Goal: Transaction & Acquisition: Purchase product/service

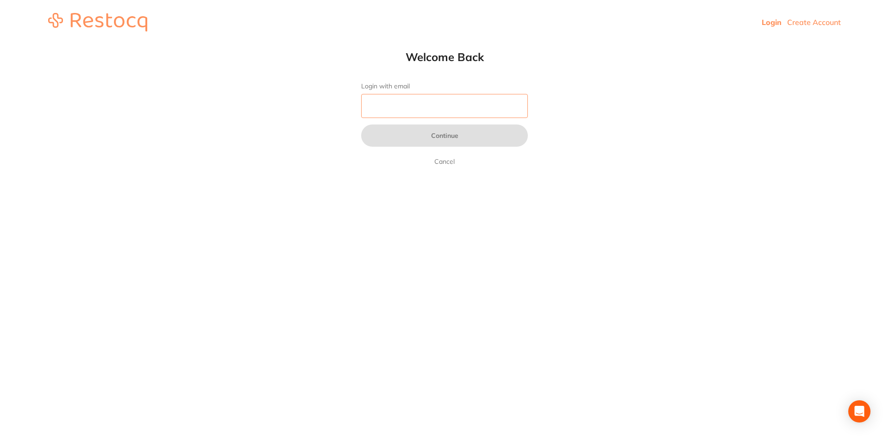
click at [440, 105] on input "Login with email" at bounding box center [444, 106] width 167 height 24
drag, startPoint x: 410, startPoint y: 96, endPoint x: 409, endPoint y: 102, distance: 5.6
click at [410, 96] on input "Login with email" at bounding box center [444, 106] width 167 height 24
click at [385, 111] on input "Login with email" at bounding box center [444, 106] width 167 height 24
type input "[EMAIL_ADDRESS][DOMAIN_NAME]"
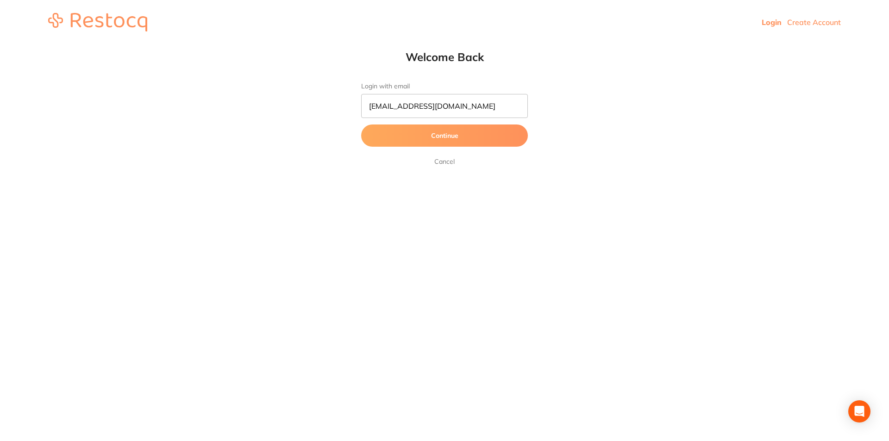
click at [448, 142] on button "Continue" at bounding box center [444, 136] width 167 height 22
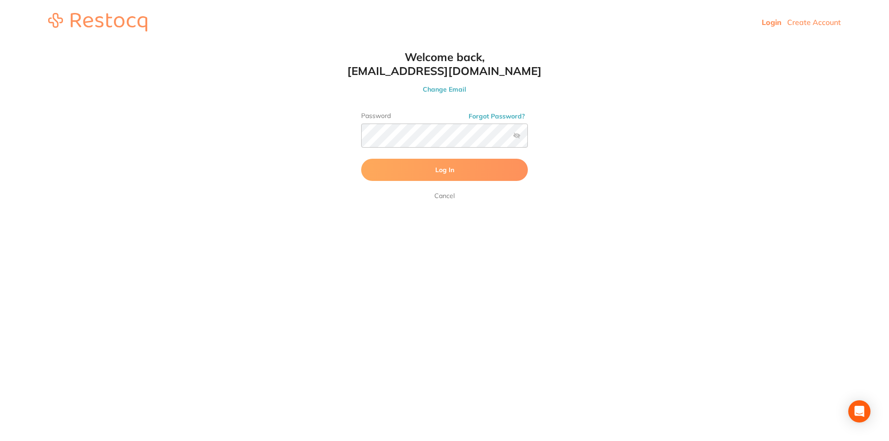
click at [429, 170] on button "Log In" at bounding box center [444, 170] width 167 height 22
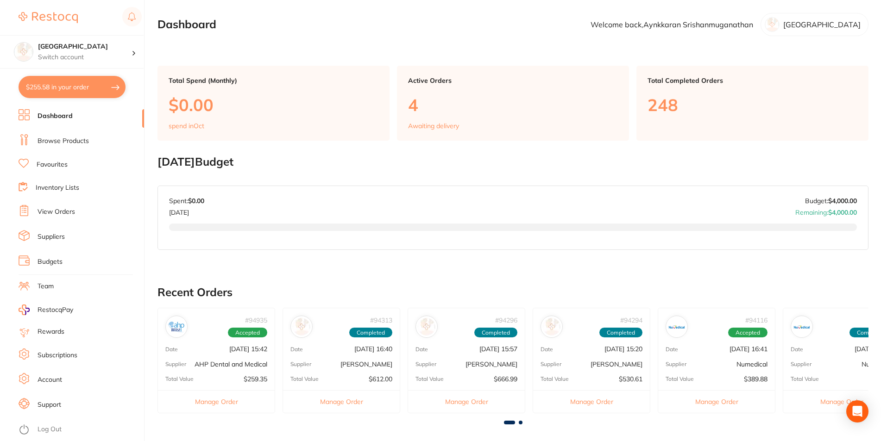
click at [50, 87] on button "$255.58 in your order" at bounding box center [72, 87] width 107 height 22
checkbox input "true"
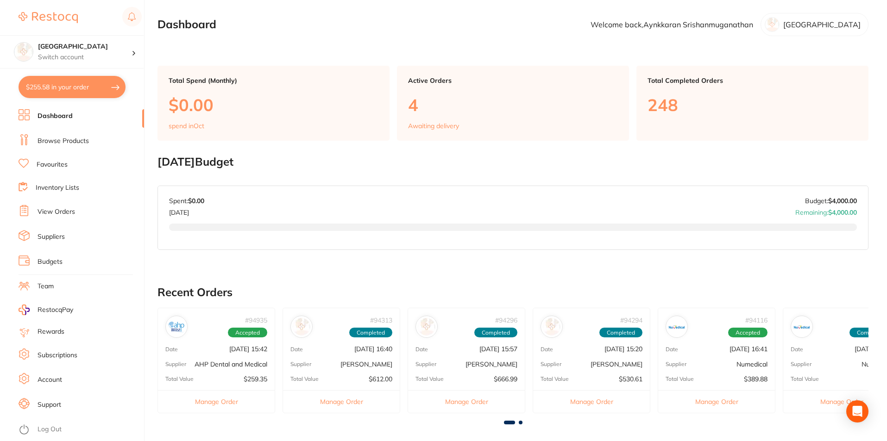
checkbox input "true"
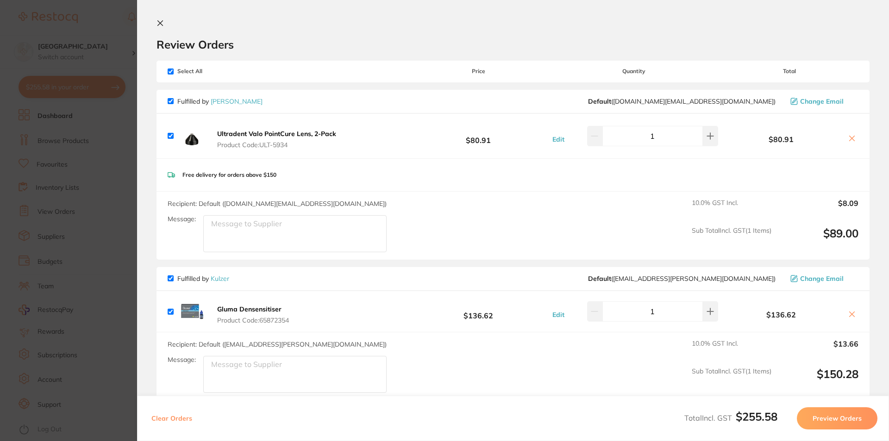
click at [157, 22] on icon at bounding box center [160, 22] width 7 height 7
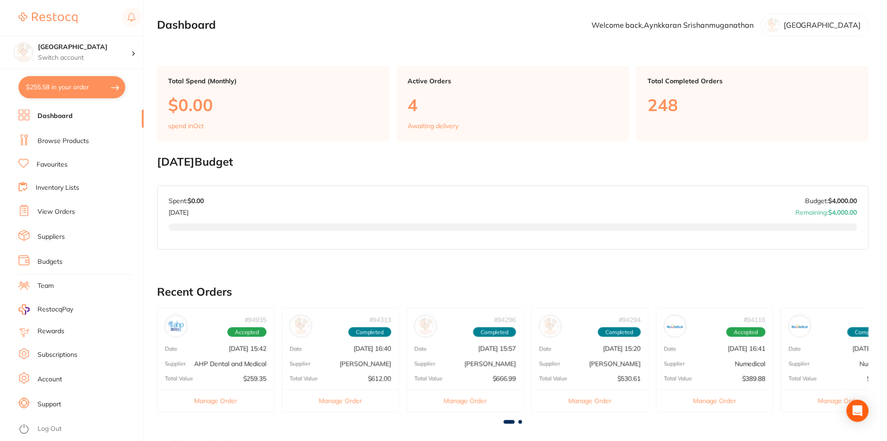
scroll to position [93, 0]
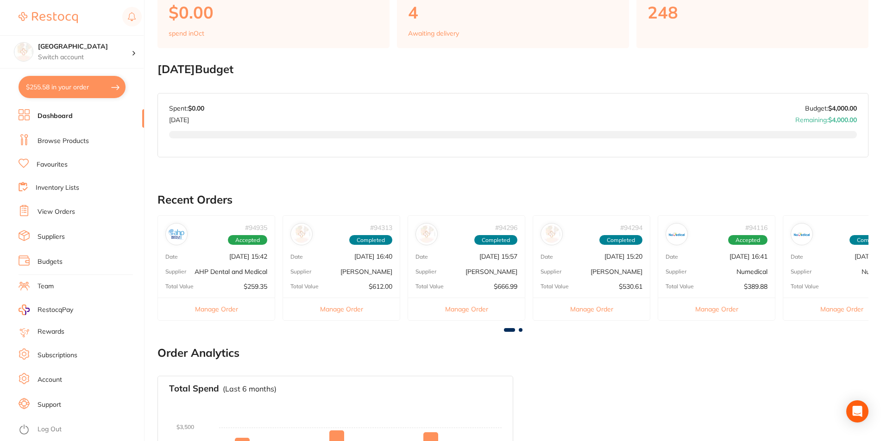
click at [64, 141] on link "Browse Products" at bounding box center [63, 141] width 51 height 9
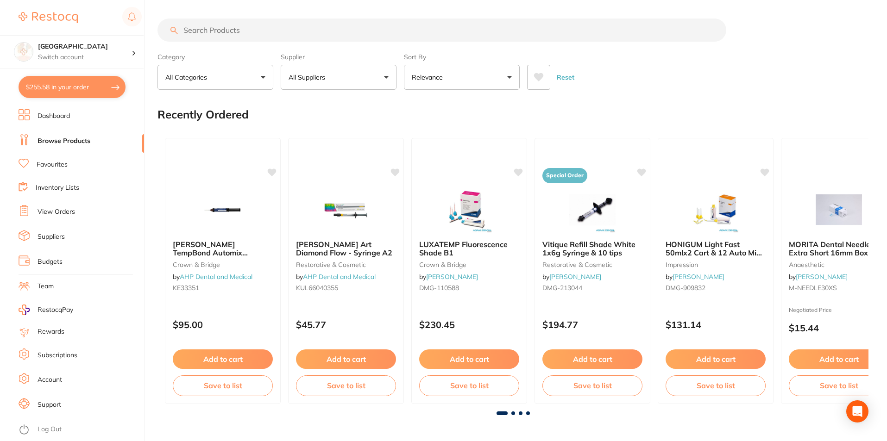
click at [204, 32] on input "search" at bounding box center [442, 30] width 569 height 23
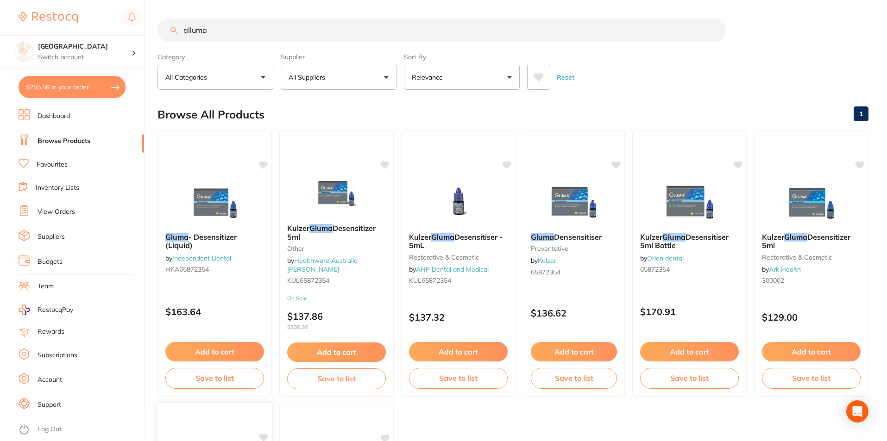
type input "glluma"
